Goal: Task Accomplishment & Management: Complete application form

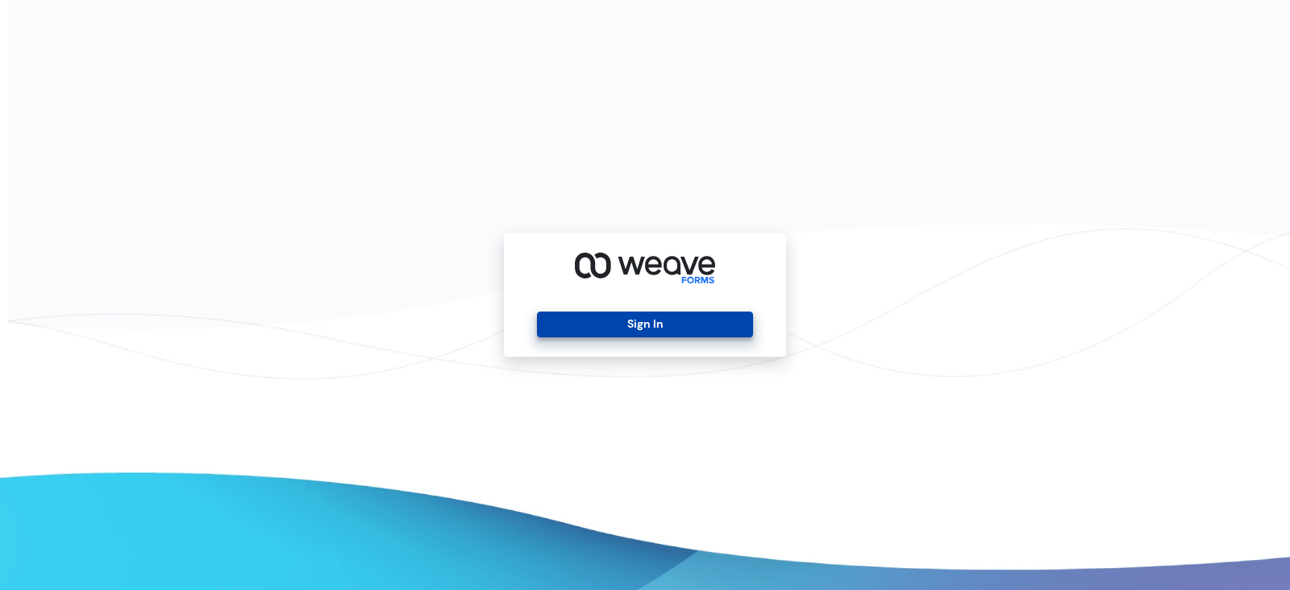
click at [593, 328] on button "Sign In" at bounding box center [644, 324] width 215 height 26
